Goal: Task Accomplishment & Management: Use online tool/utility

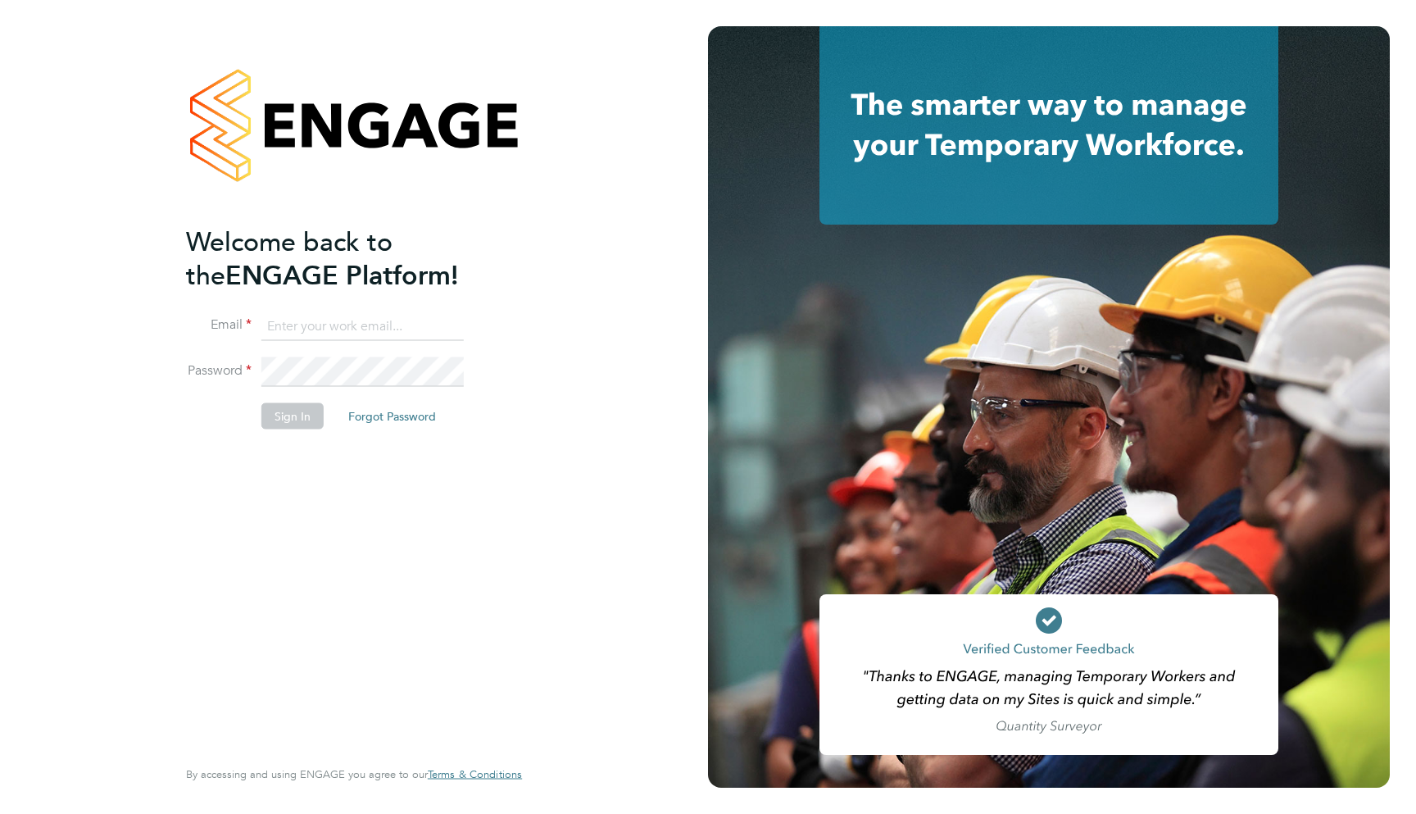
click at [362, 334] on input at bounding box center [362, 325] width 202 height 29
type input "support@engagelabs.io"
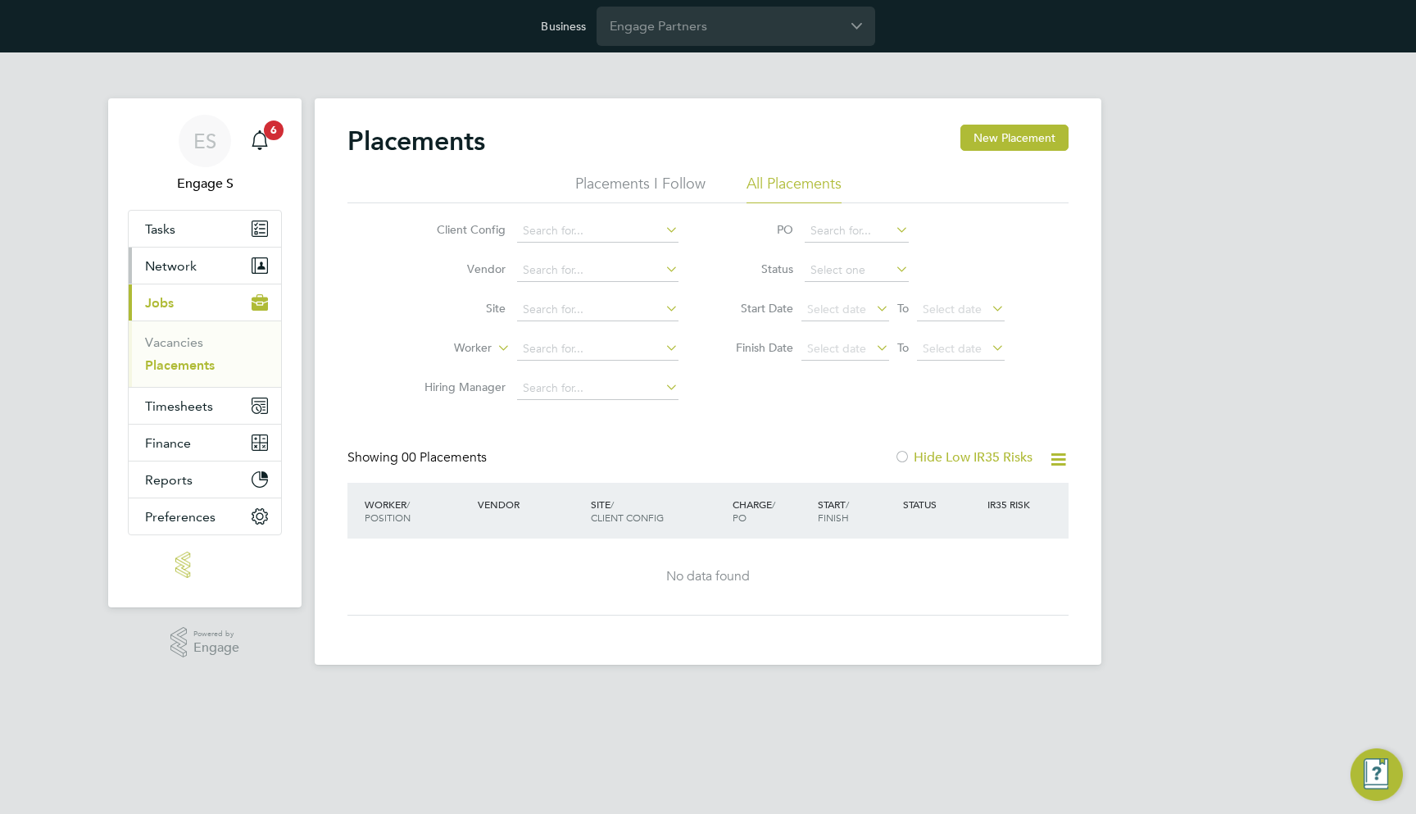
click at [209, 264] on button "Network" at bounding box center [205, 265] width 152 height 36
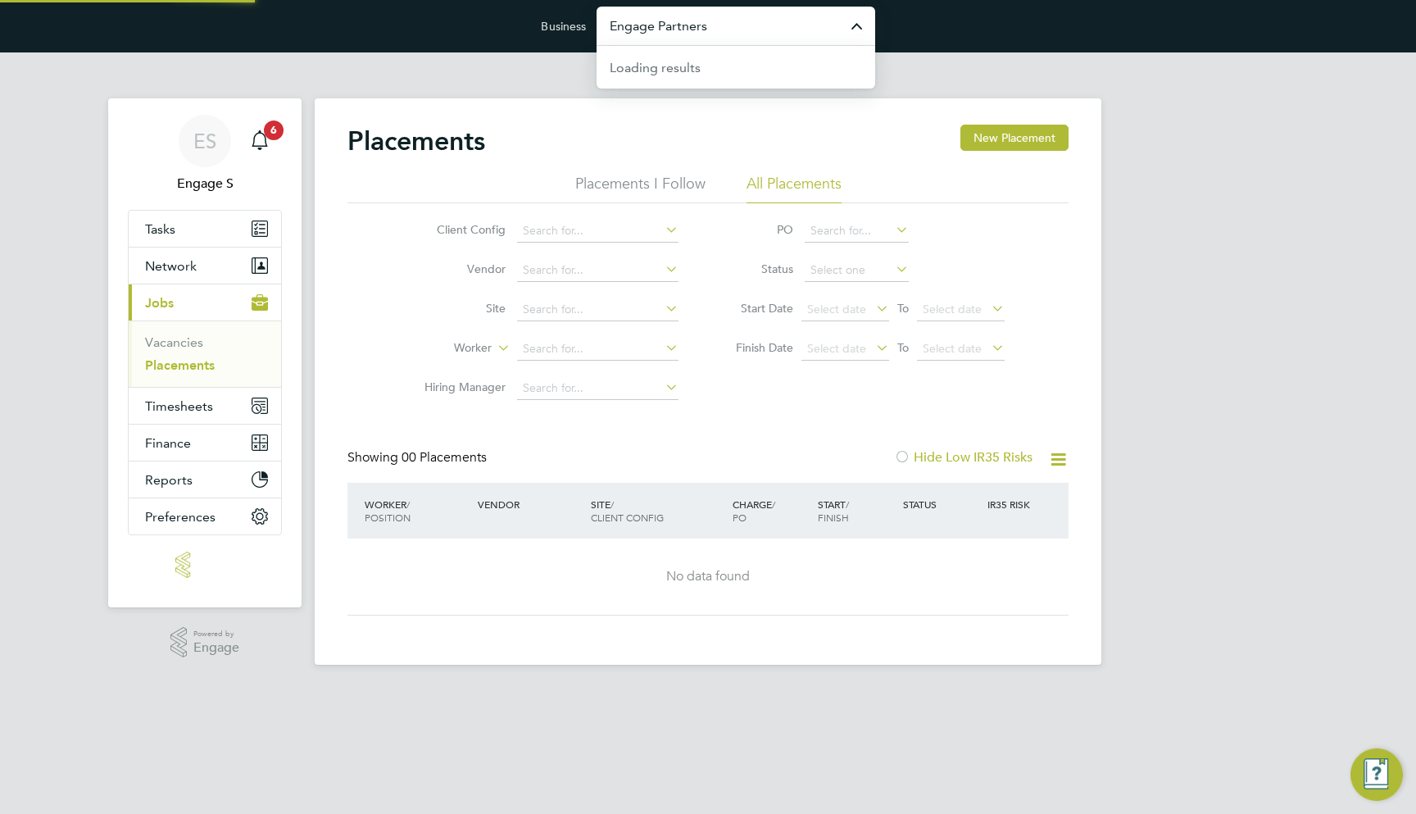
click at [713, 11] on input "Engage Partners" at bounding box center [736, 26] width 279 height 39
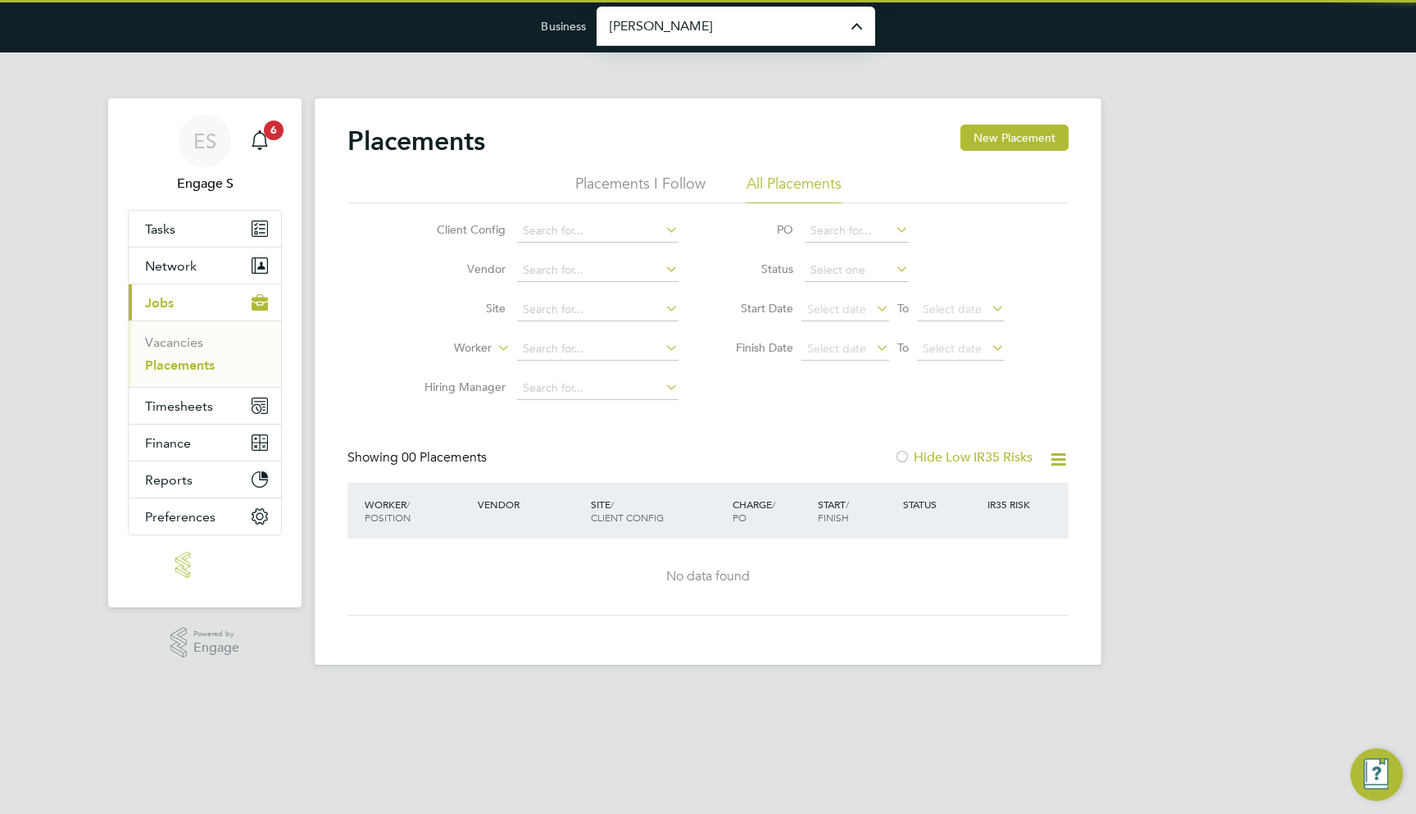
type input "[PERSON_NAME] Construction & Infrastructure Ltd"
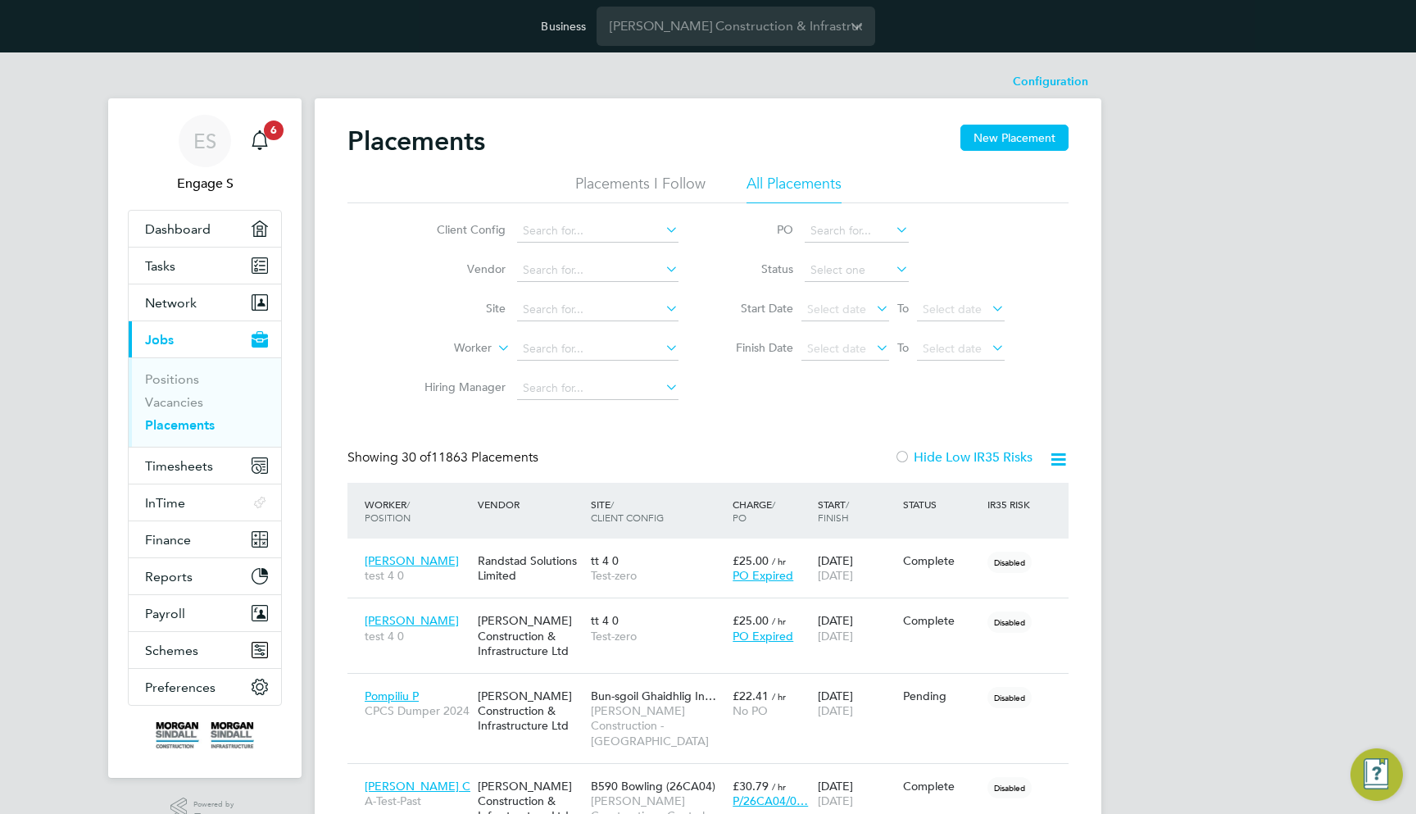
click at [179, 369] on ul "Positions Vacancies Placements" at bounding box center [205, 401] width 152 height 89
click at [174, 377] on link "Positions" at bounding box center [172, 379] width 54 height 16
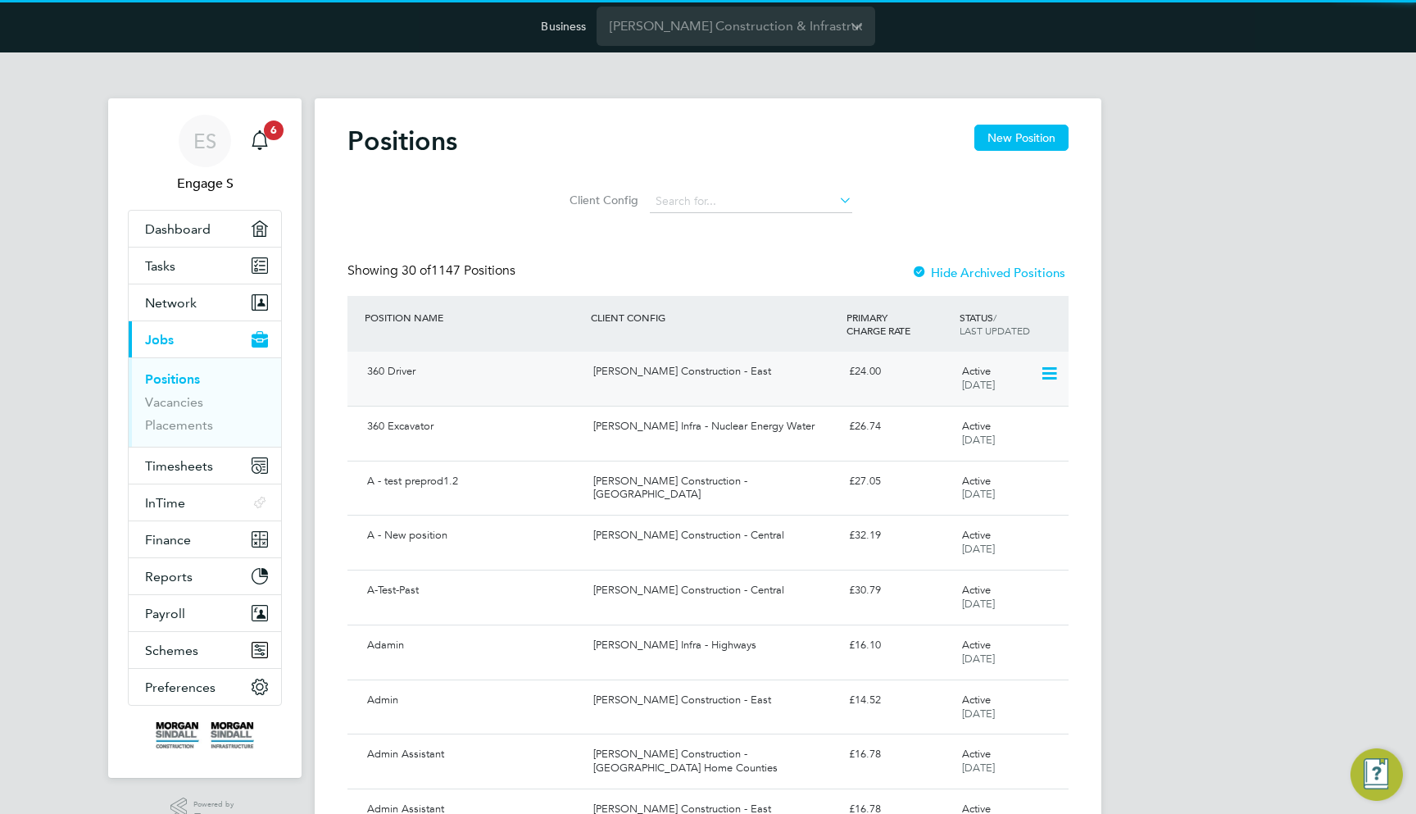
click at [579, 389] on div "360 Driver Morgan Sindall Construction - East £24.00 Active 24 Jul 2025" at bounding box center [707, 379] width 721 height 54
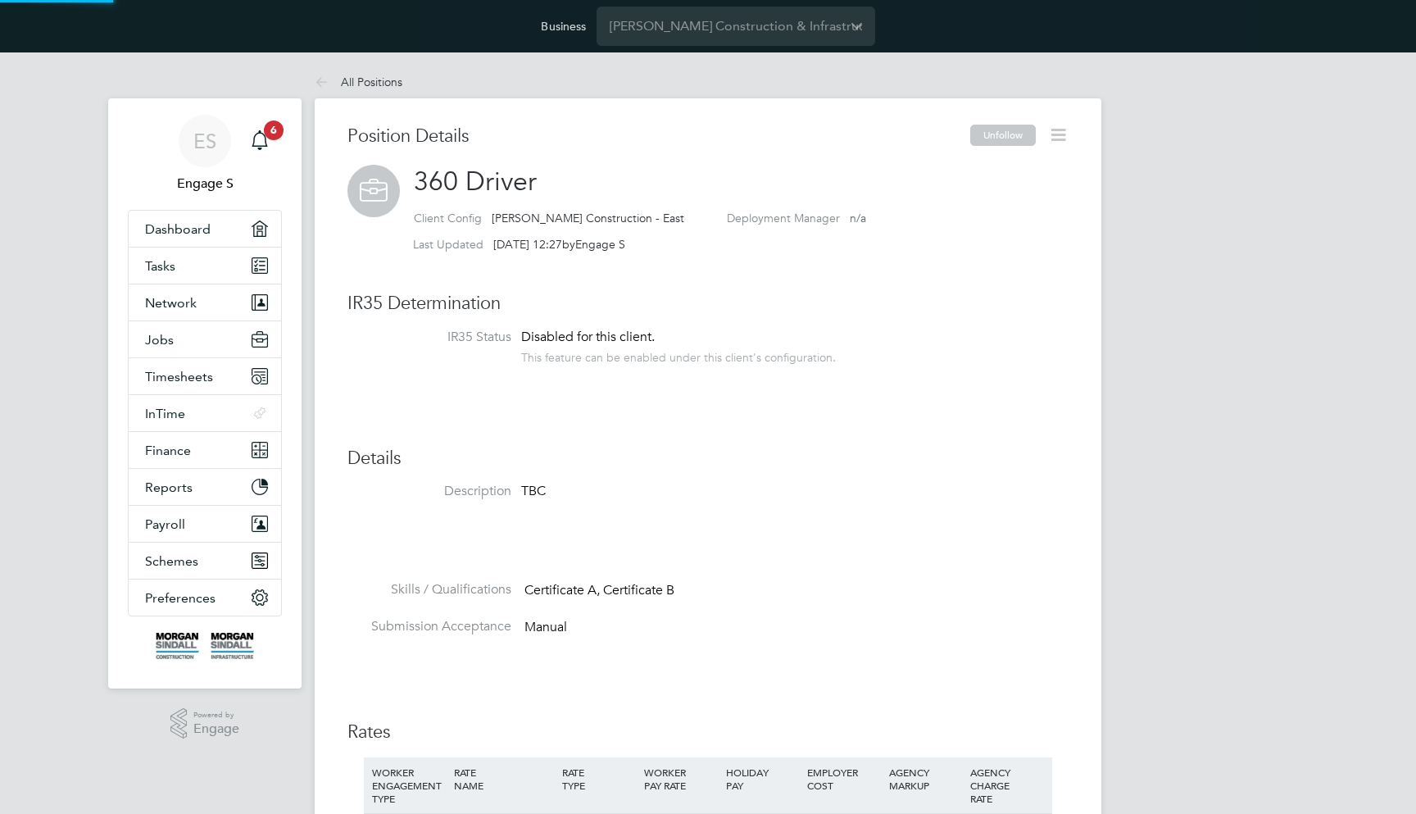
scroll to position [48, 110]
click at [1050, 138] on icon at bounding box center [1058, 135] width 20 height 20
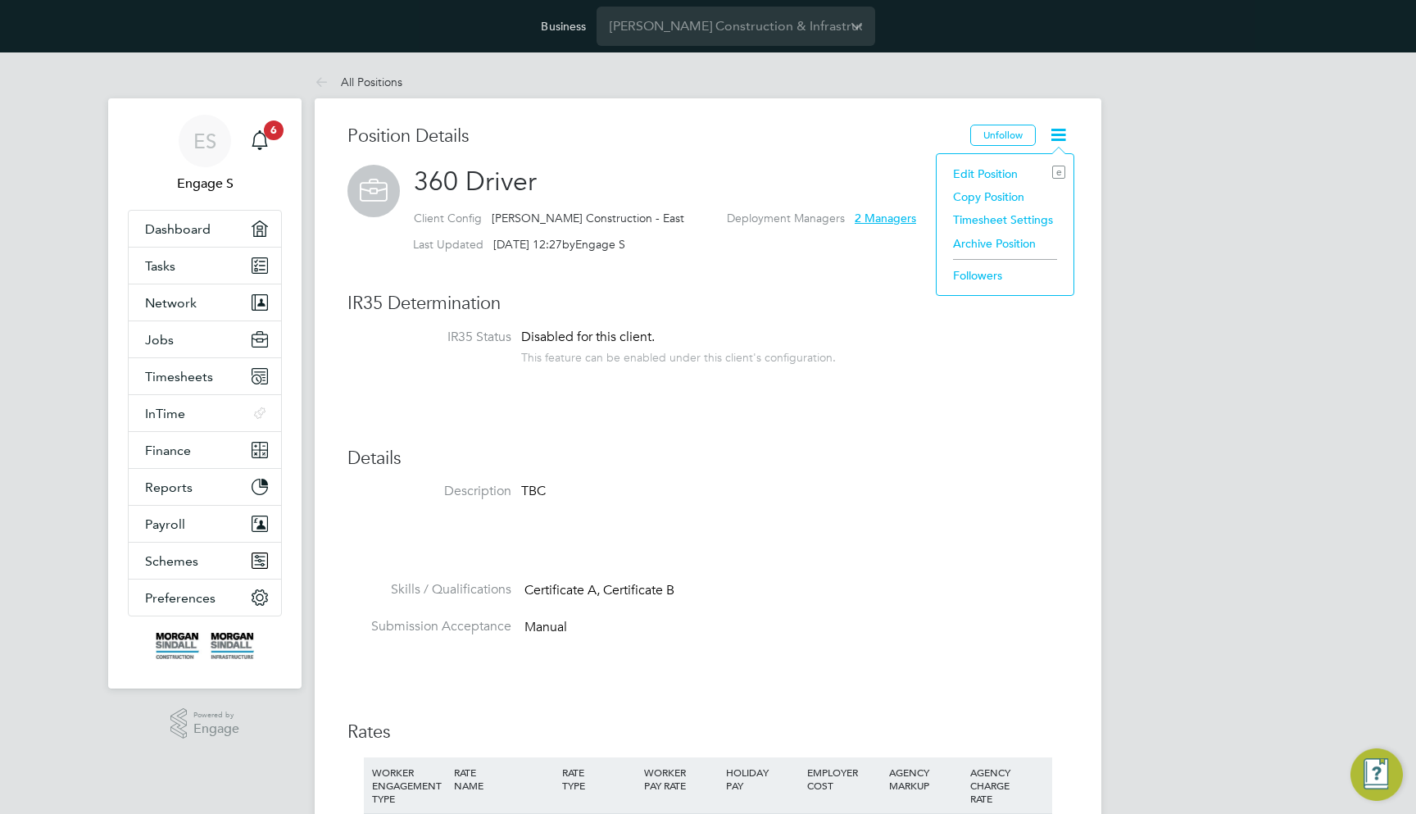
click at [1144, 167] on div "ES Engage S Notifications 6 Applications: Dashboard Tasks Network Team Members …" at bounding box center [708, 707] width 1416 height 1311
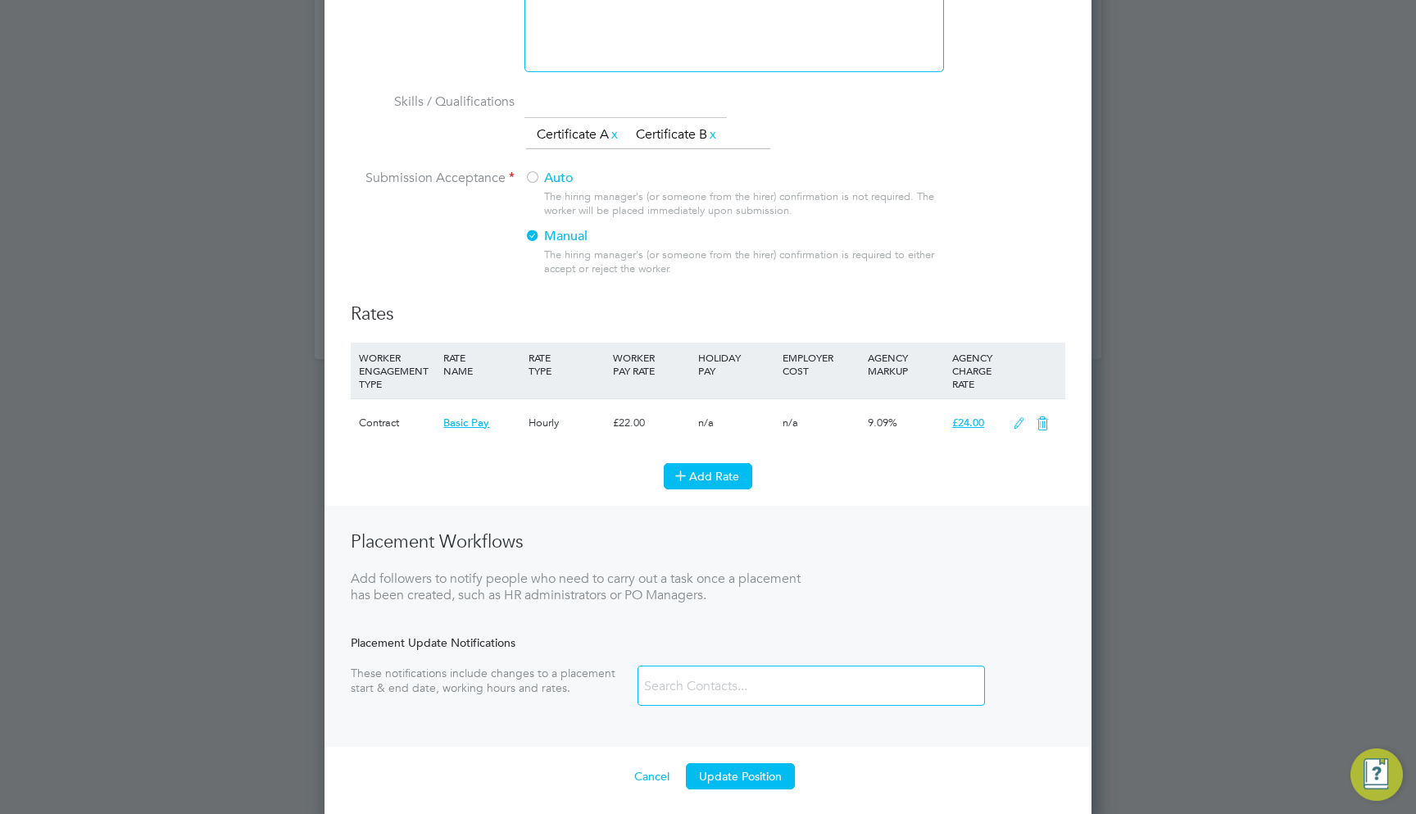
scroll to position [978, 0]
click at [733, 472] on button "Add Rate" at bounding box center [708, 477] width 88 height 26
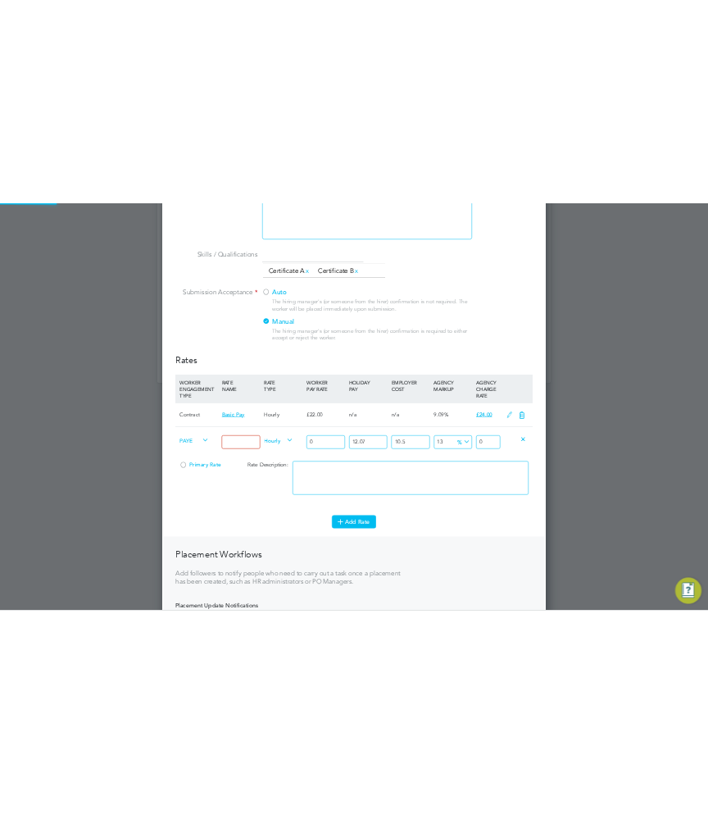
scroll to position [1293, 768]
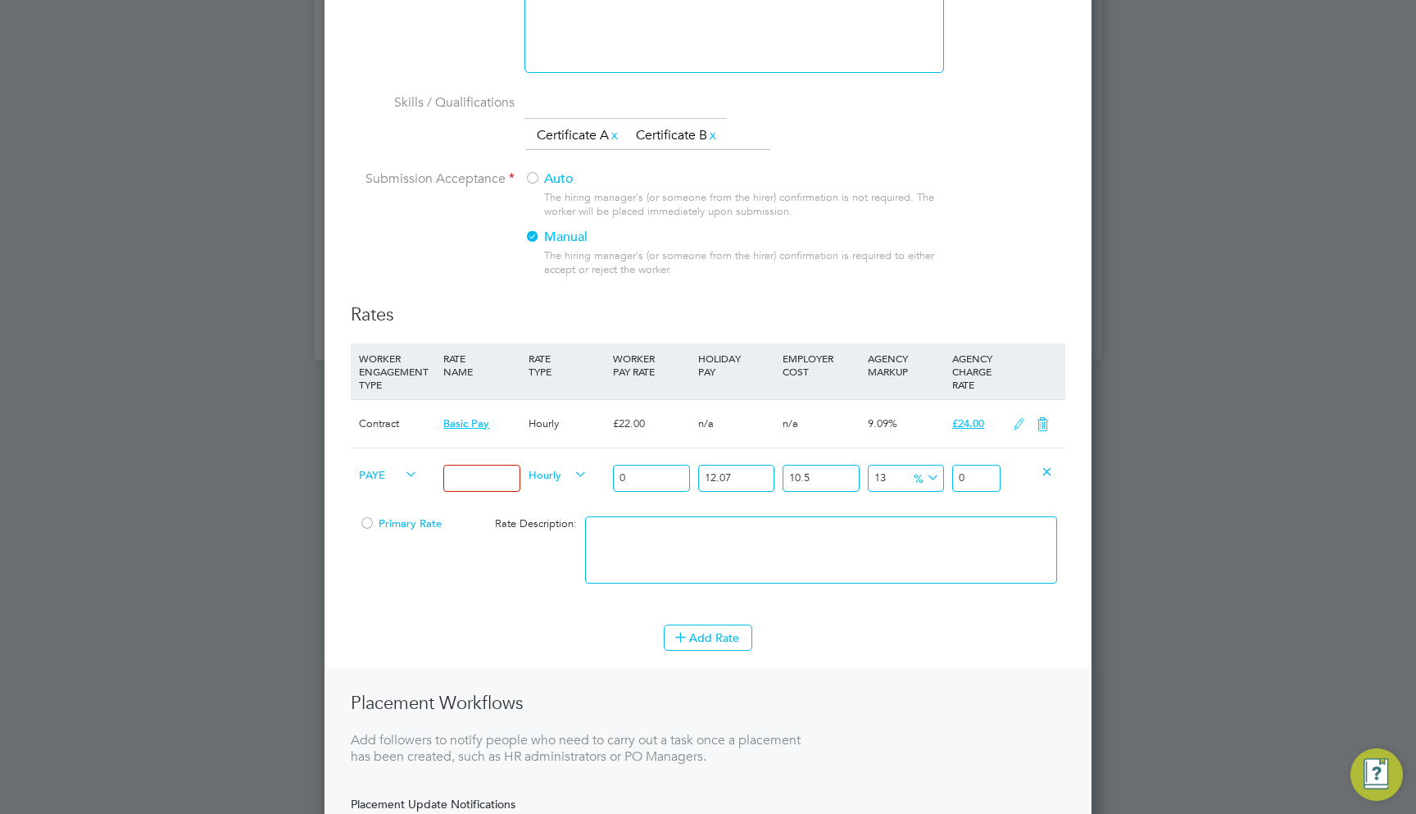
click at [392, 467] on span "PAYE" at bounding box center [388, 474] width 59 height 18
click at [390, 569] on div "Primary Rate Rate Description:" at bounding box center [708, 558] width 715 height 100
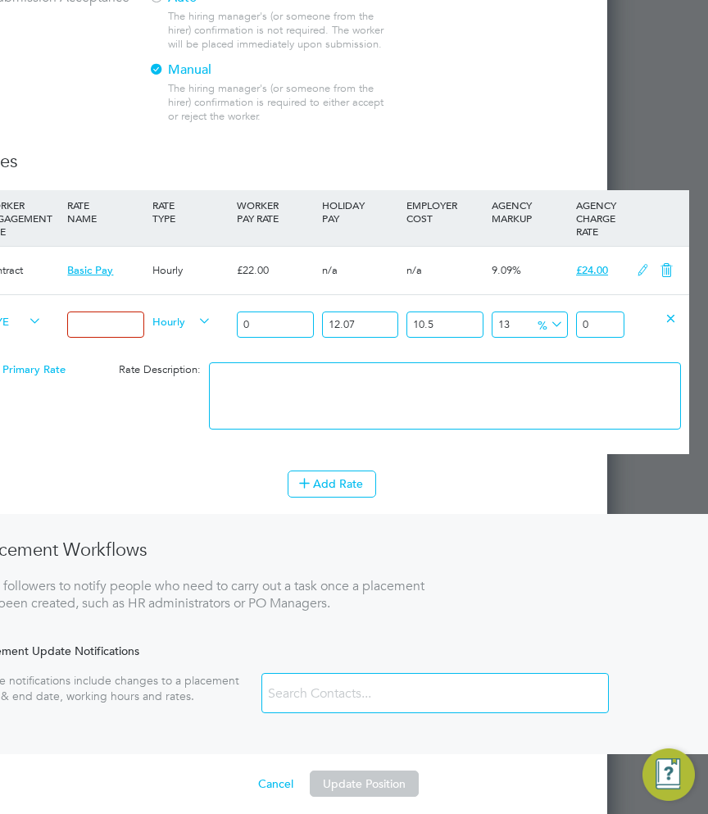
scroll to position [1799, 79]
